Goal: Check status: Check status

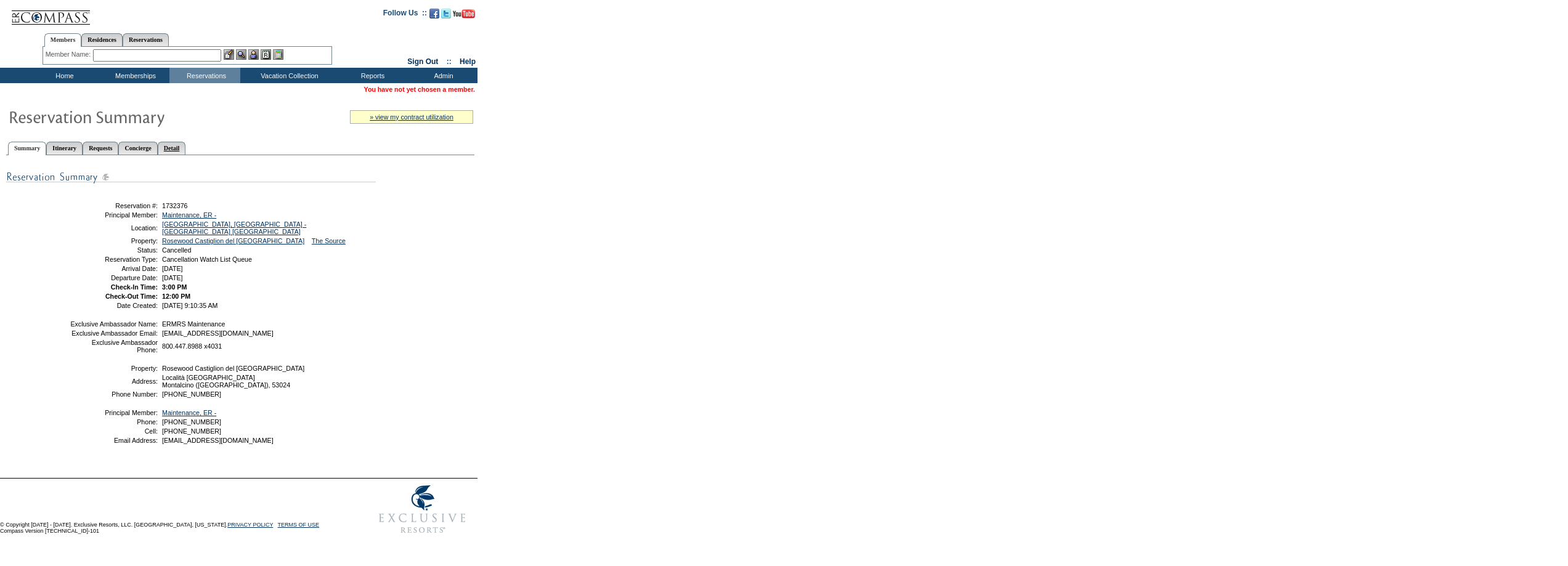
click at [186, 148] on link "Detail" at bounding box center [171, 148] width 28 height 13
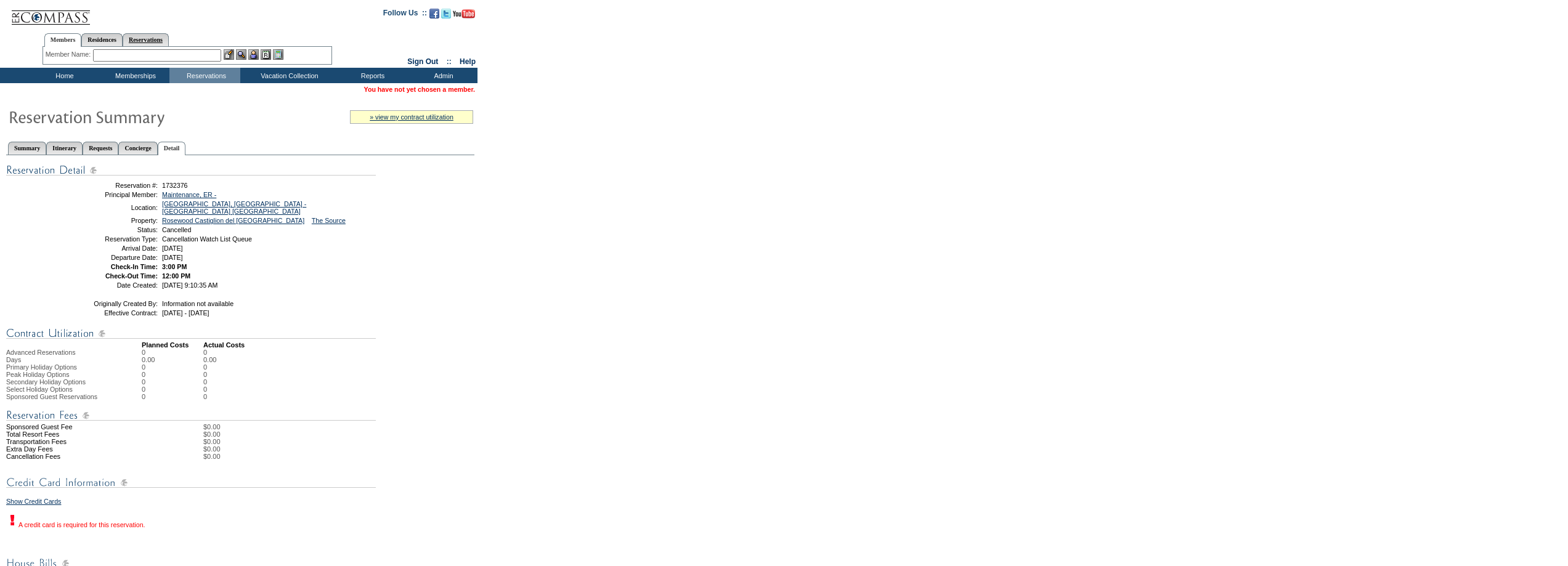
click at [169, 37] on link "Reservations" at bounding box center [145, 39] width 46 height 13
click at [123, 53] on input "text" at bounding box center [117, 55] width 54 height 13
paste input "1753584"
type input "1753584"
